Goal: Transaction & Acquisition: Purchase product/service

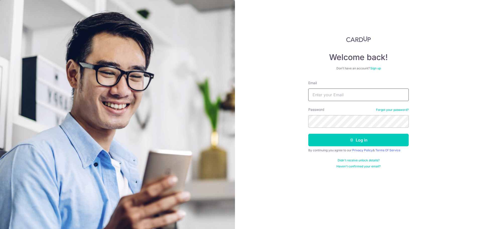
click at [342, 89] on input "Email" at bounding box center [358, 94] width 100 height 13
type input "[EMAIL_ADDRESS][DOMAIN_NAME]"
click at [308, 134] on button "Log in" at bounding box center [358, 140] width 100 height 13
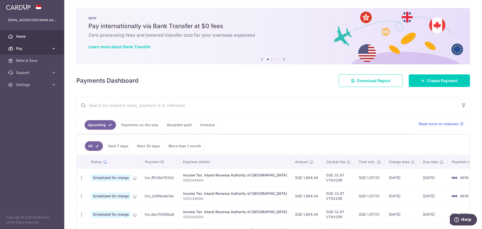
click at [56, 48] on link "Pay" at bounding box center [32, 48] width 64 height 12
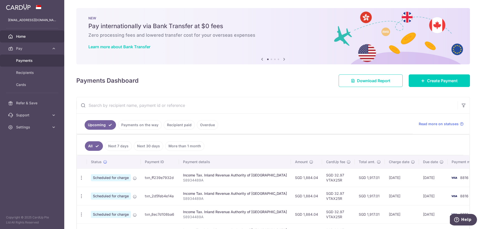
click at [26, 61] on span "Payments" at bounding box center [32, 60] width 33 height 5
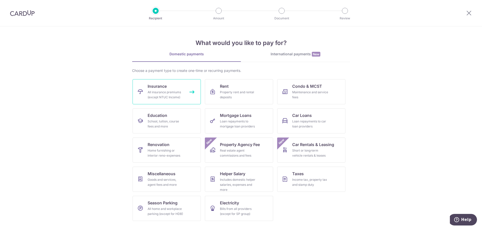
click at [154, 94] on div "All insurance premiums (except NTUC Income)" at bounding box center [166, 95] width 36 height 10
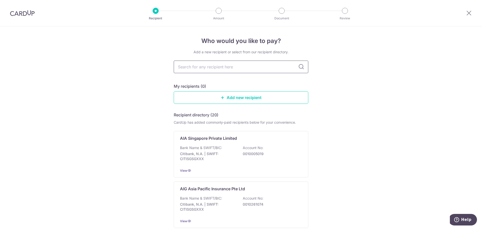
click at [197, 69] on input "text" at bounding box center [241, 66] width 135 height 13
type input "aia si"
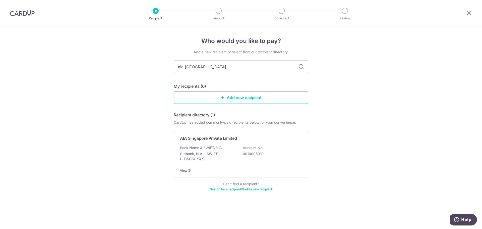
type input "aia singapore"
click at [300, 66] on icon at bounding box center [301, 67] width 6 height 6
click at [191, 66] on input "aia singapore" at bounding box center [241, 66] width 135 height 13
type input "aia"
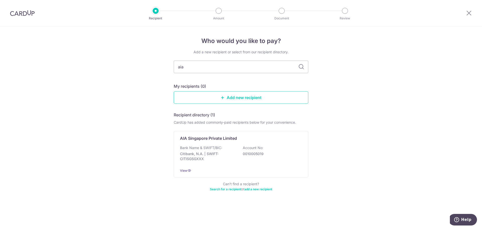
click at [301, 67] on icon at bounding box center [301, 67] width 6 height 6
click at [271, 69] on input "aia" at bounding box center [241, 66] width 135 height 13
click at [121, 85] on div "Who would you like to pay? Add a new recipient or select from our recipient dir…" at bounding box center [241, 127] width 482 height 202
drag, startPoint x: 190, startPoint y: 69, endPoint x: 54, endPoint y: 84, distance: 137.0
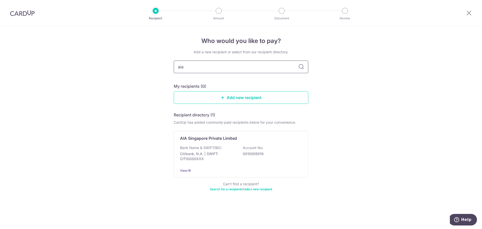
click at [52, 83] on div "Who would you like to pay? Add a new recipient or select from our recipient dir…" at bounding box center [241, 127] width 482 height 202
click at [192, 96] on link "Add new recipient" at bounding box center [241, 97] width 135 height 13
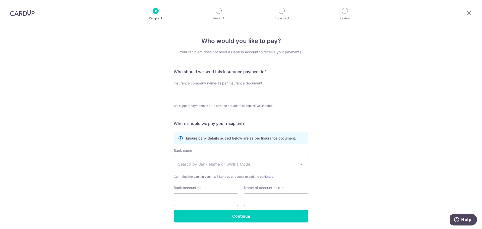
click at [188, 97] on input "Insurance company name(as per Insurance document)" at bounding box center [241, 95] width 135 height 13
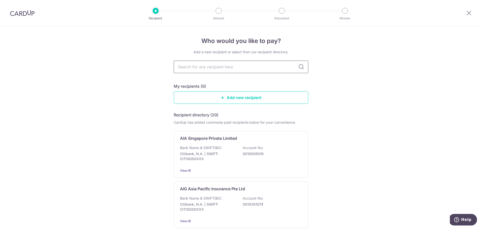
click at [197, 70] on input "text" at bounding box center [241, 66] width 135 height 13
type input "great"
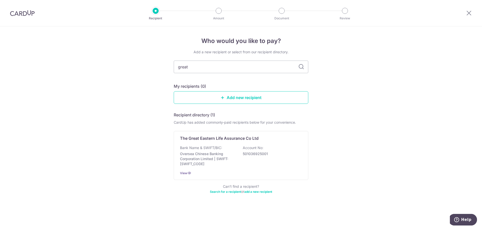
drag, startPoint x: 197, startPoint y: 70, endPoint x: 160, endPoint y: 72, distance: 36.5
click at [160, 72] on div "Who would you like to pay? Add a new recipient or select from our recipient dir…" at bounding box center [241, 127] width 482 height 202
type input "aia"
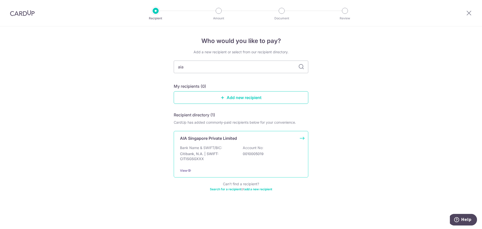
click at [275, 146] on div "Bank Name & SWIFT/BIC: Citibank, N.A. | SWIFT: CITISGSGXXX Account No: 00100050…" at bounding box center [241, 154] width 122 height 19
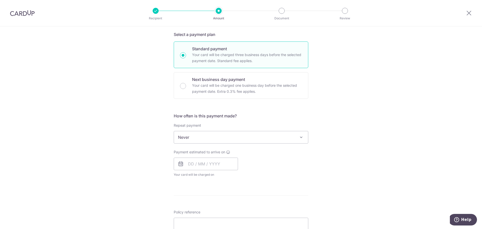
scroll to position [125, 0]
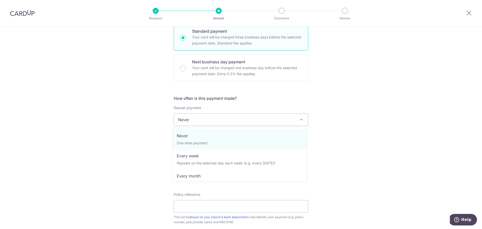
click at [227, 122] on span "Never" at bounding box center [241, 119] width 134 height 12
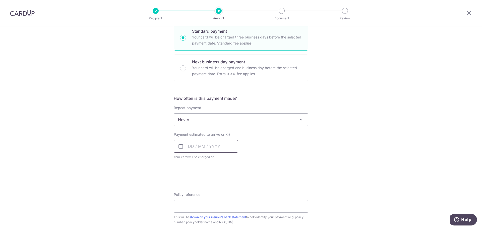
click at [213, 149] on input "text" at bounding box center [206, 146] width 64 height 13
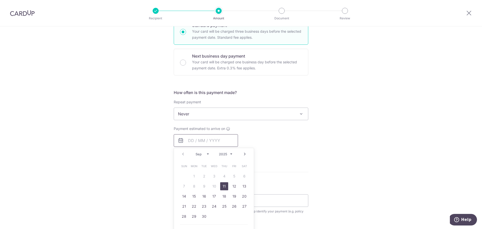
scroll to position [151, 0]
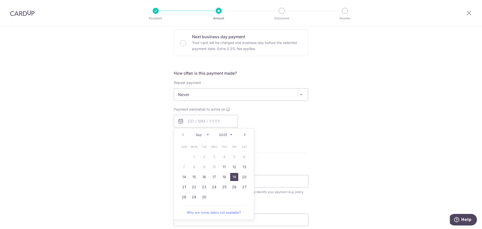
click at [234, 178] on link "19" at bounding box center [234, 177] width 8 height 8
type input "[DATE]"
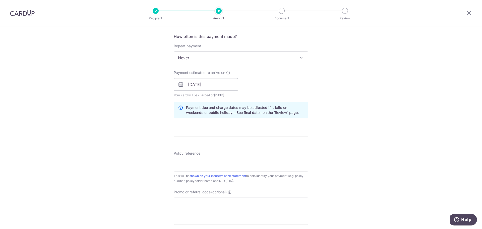
scroll to position [226, 0]
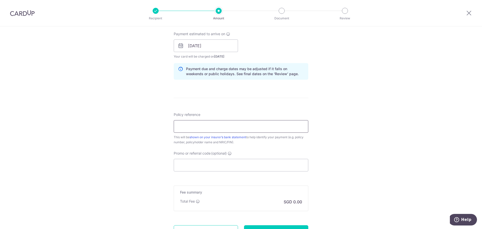
click at [196, 128] on input "Policy reference" at bounding box center [241, 126] width 135 height 13
paste input "L541155074"
type input "L541155074"
click at [132, 142] on div "Tell us more about your payment Enter payment amount SGD Select Card Select opt…" at bounding box center [241, 37] width 482 height 475
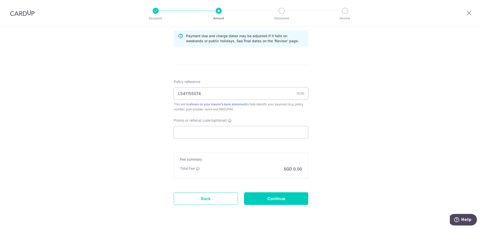
scroll to position [272, 0]
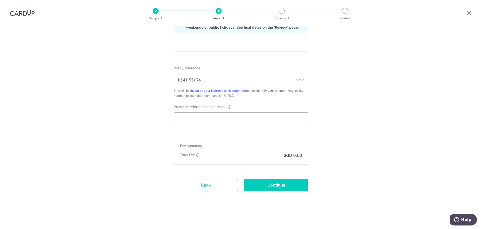
click at [279, 187] on input "Continue" at bounding box center [276, 184] width 64 height 13
type input "Create Schedule"
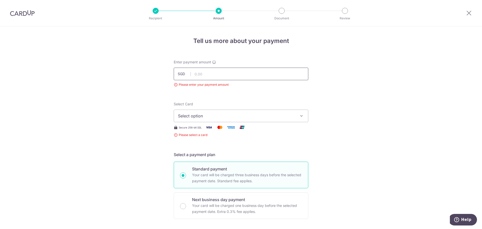
click at [211, 76] on input "text" at bounding box center [241, 74] width 135 height 13
type input "4,885.50"
click at [189, 116] on span "Select option" at bounding box center [236, 116] width 117 height 6
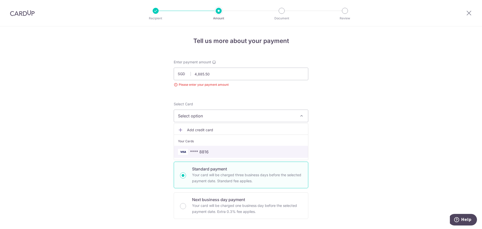
click at [196, 152] on span "**** 8816" at bounding box center [199, 152] width 19 height 6
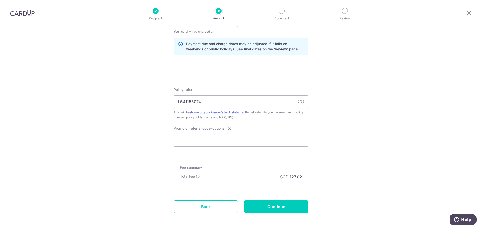
scroll to position [279, 0]
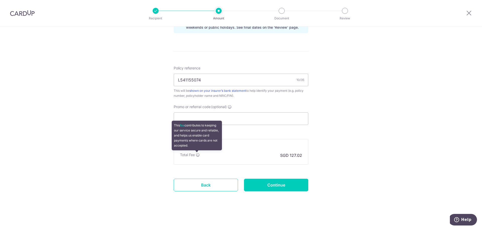
click at [197, 154] on icon at bounding box center [198, 155] width 4 height 4
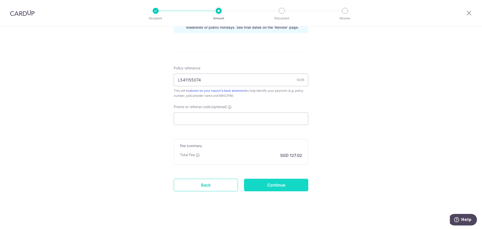
click at [301, 184] on input "Continue" at bounding box center [276, 184] width 64 height 13
type input "Create Schedule"
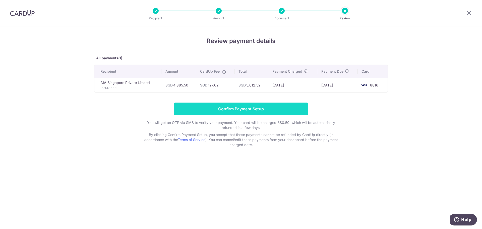
click at [196, 107] on input "Confirm Payment Setup" at bounding box center [241, 108] width 135 height 13
